Goal: Navigation & Orientation: Find specific page/section

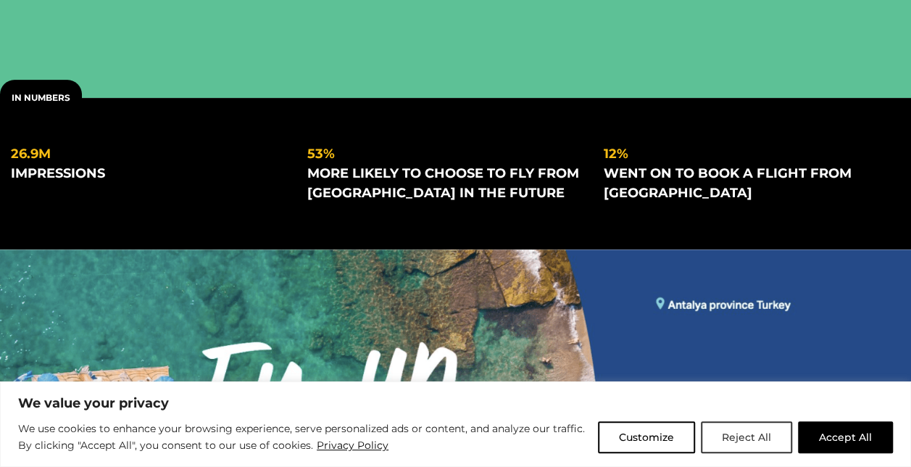
scroll to position [228, 0]
click at [753, 447] on button "Reject All" at bounding box center [746, 437] width 91 height 32
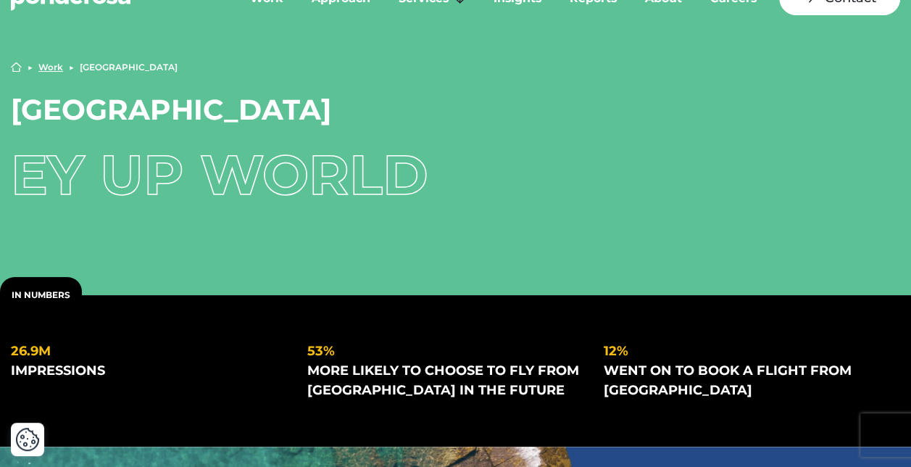
scroll to position [0, 0]
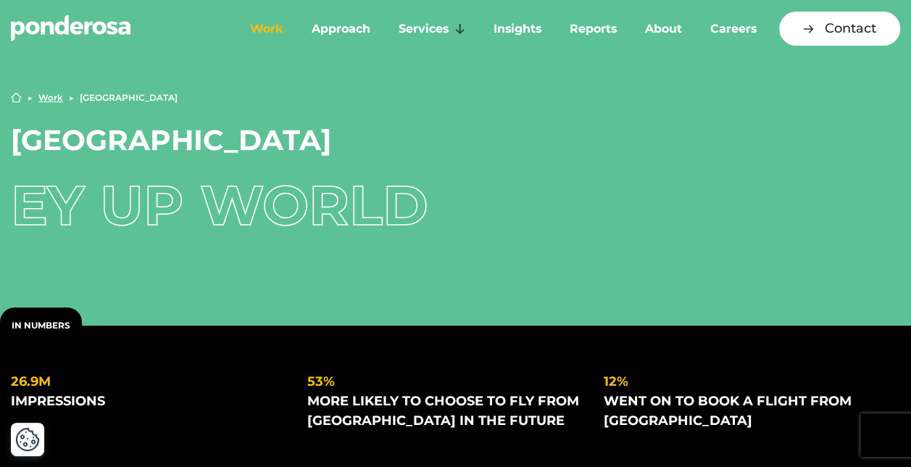
click at [270, 31] on link "Work" at bounding box center [267, 29] width 56 height 30
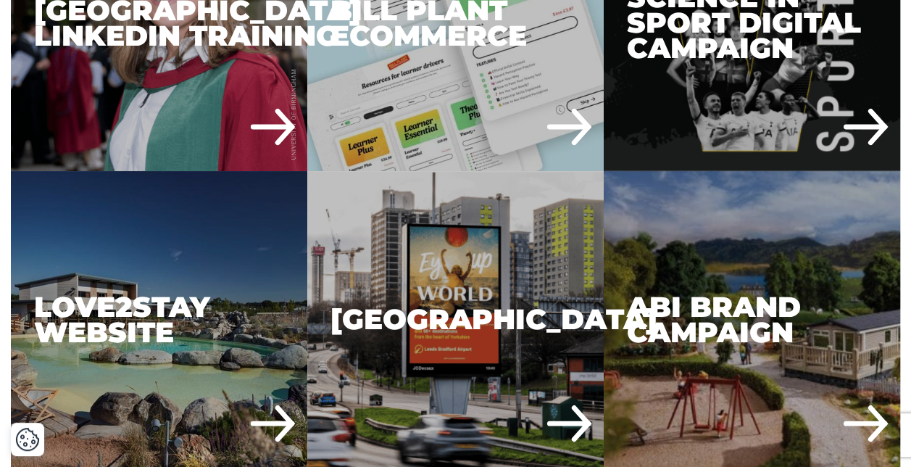
scroll to position [2717, 0]
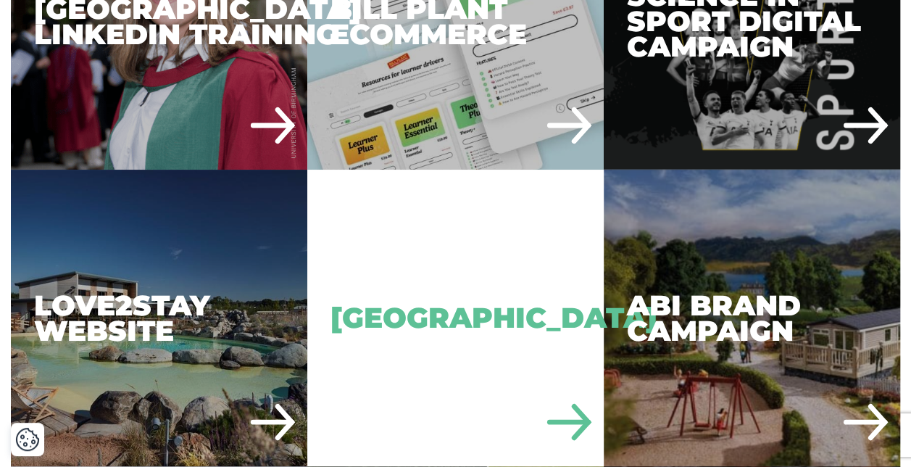
click at [426, 316] on div "[GEOGRAPHIC_DATA]" at bounding box center [455, 318] width 297 height 297
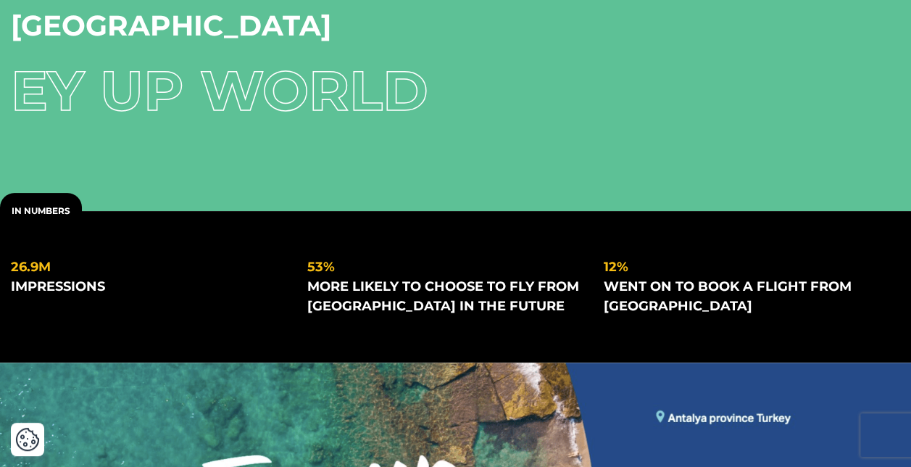
scroll to position [105, 0]
